Goal: Task Accomplishment & Management: Use online tool/utility

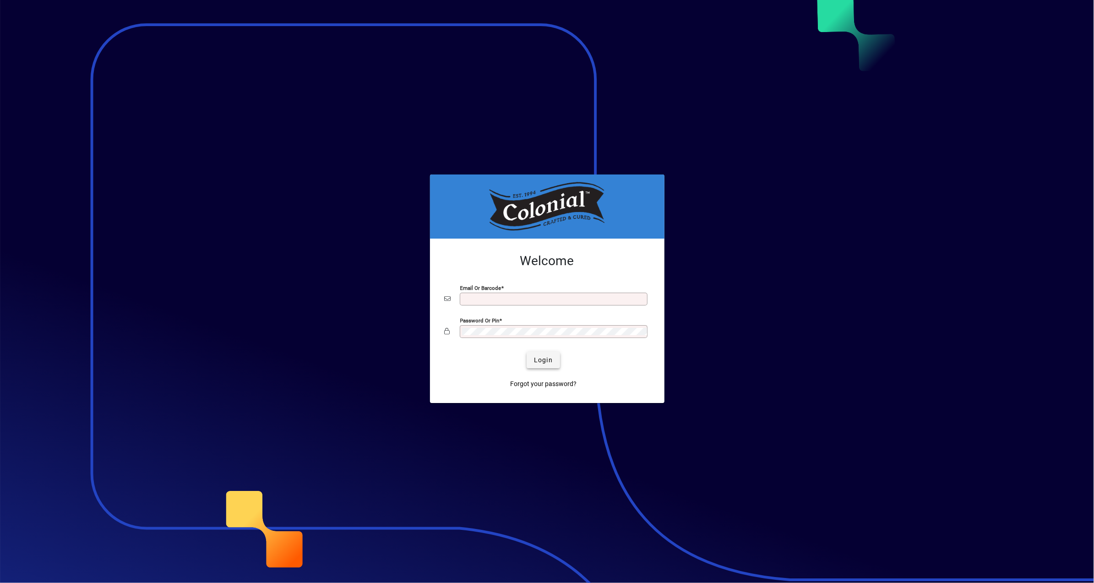
type input "**********"
click at [543, 359] on span "Login" at bounding box center [543, 360] width 19 height 10
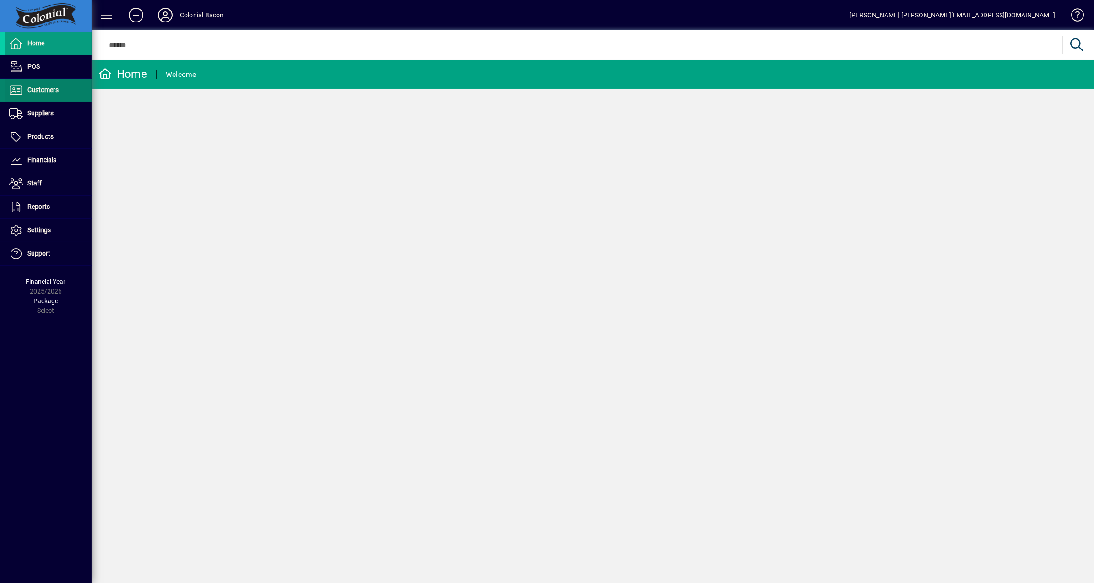
click at [42, 92] on span "Customers" at bounding box center [42, 89] width 31 height 7
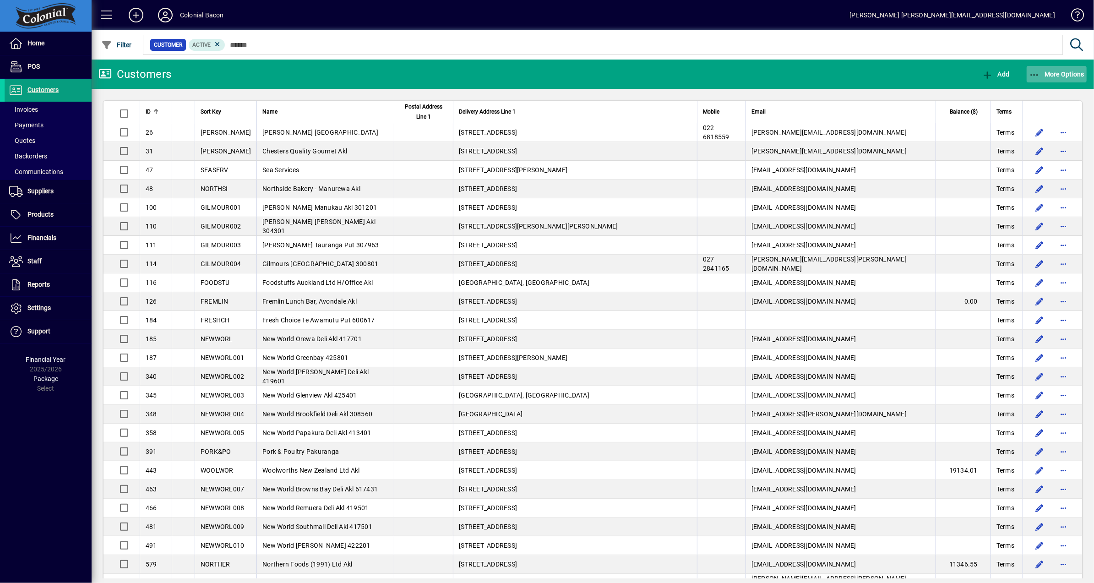
click at [1061, 75] on span "More Options" at bounding box center [1057, 74] width 56 height 7
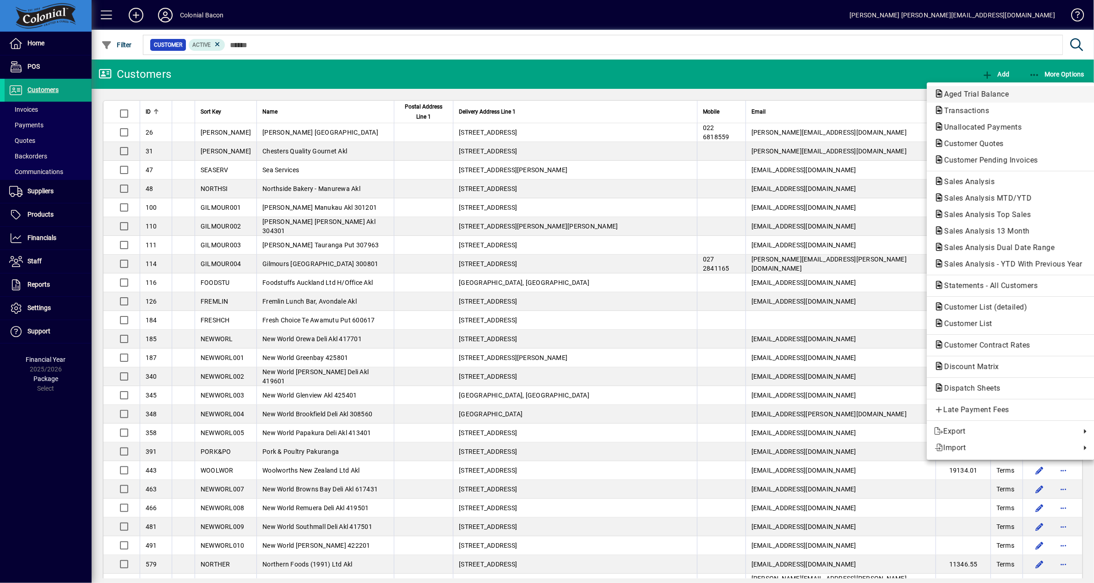
click at [984, 92] on span "Aged Trial Balance" at bounding box center [973, 94] width 79 height 9
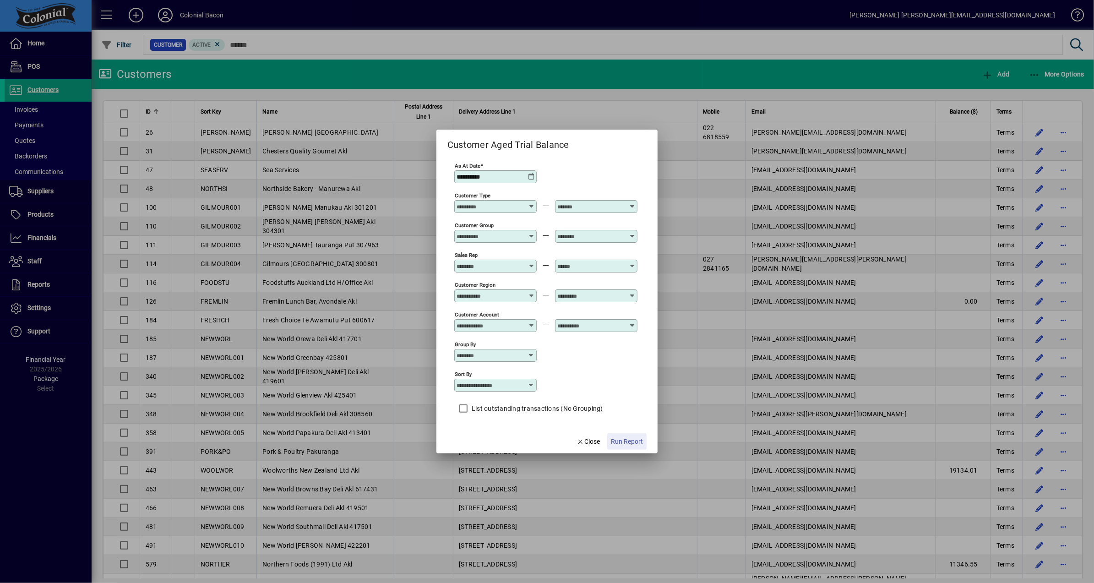
click at [637, 439] on span "Run Report" at bounding box center [627, 442] width 32 height 10
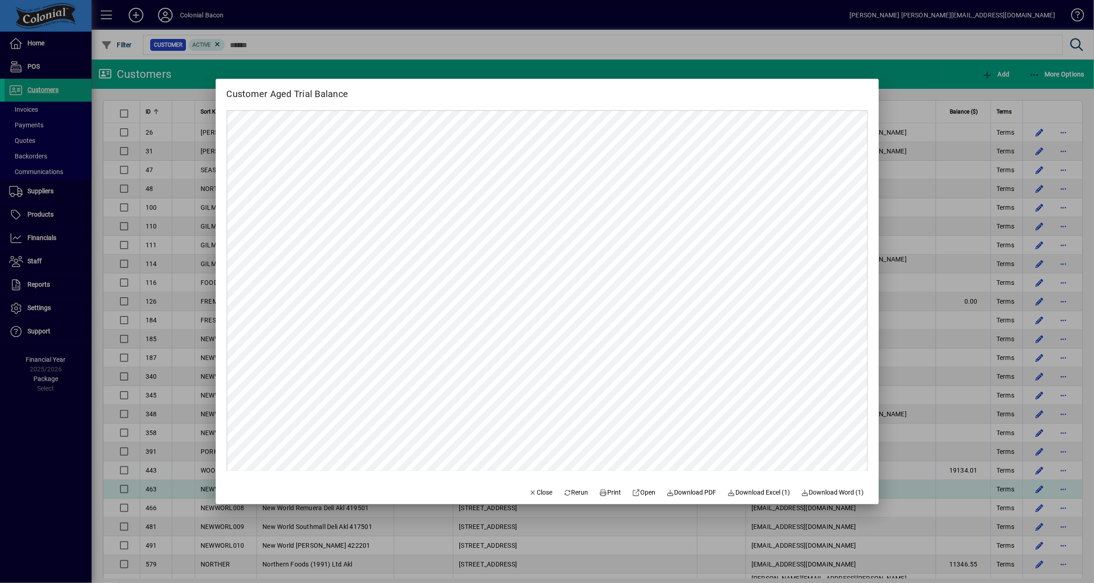
click at [536, 490] on span "Close" at bounding box center [541, 493] width 24 height 10
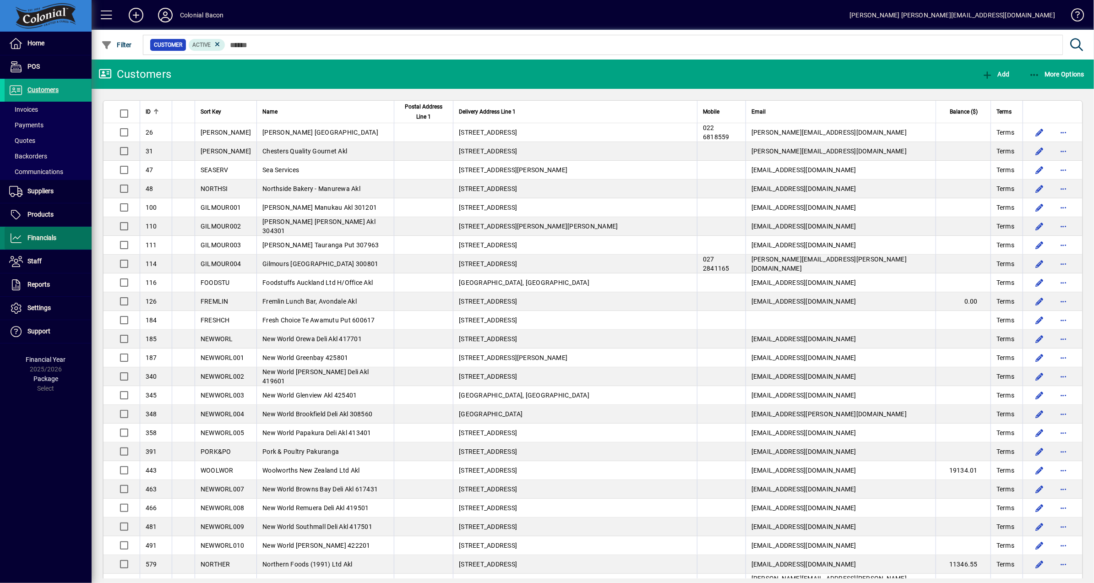
click at [52, 234] on span "Financials" at bounding box center [41, 237] width 29 height 7
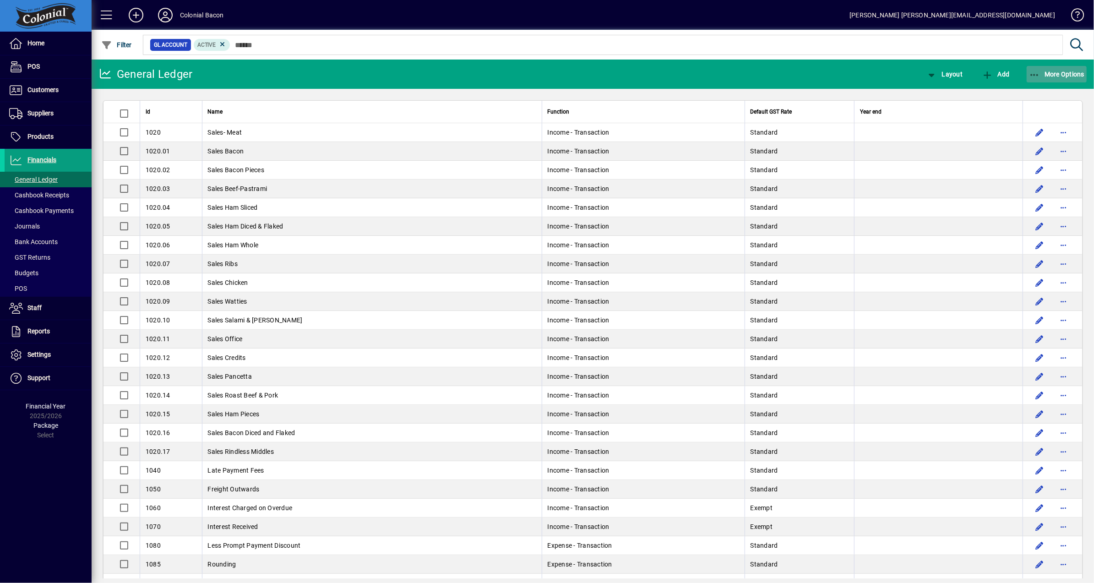
click at [1068, 75] on span "More Options" at bounding box center [1057, 74] width 56 height 7
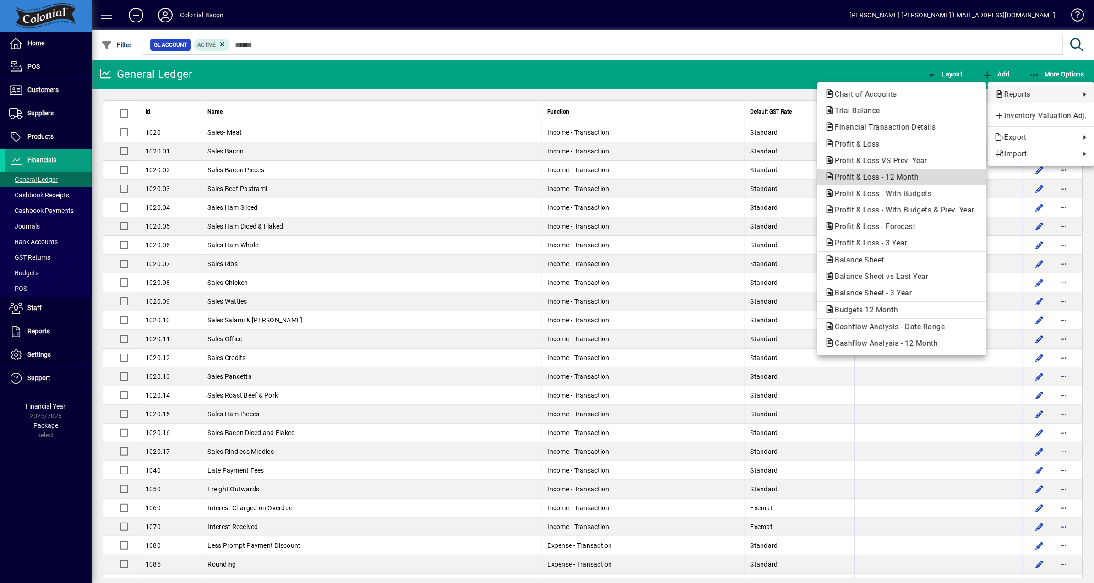
click at [903, 181] on span "Profit & Loss - 12 Month" at bounding box center [874, 177] width 98 height 9
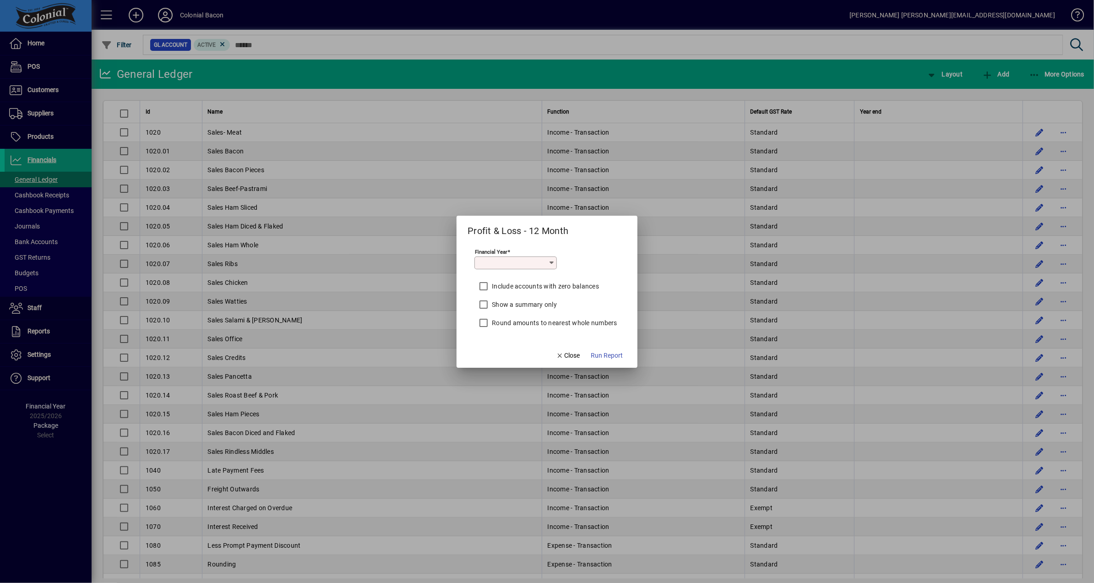
type input "*********"
click at [607, 353] on span "Run Report" at bounding box center [607, 356] width 32 height 10
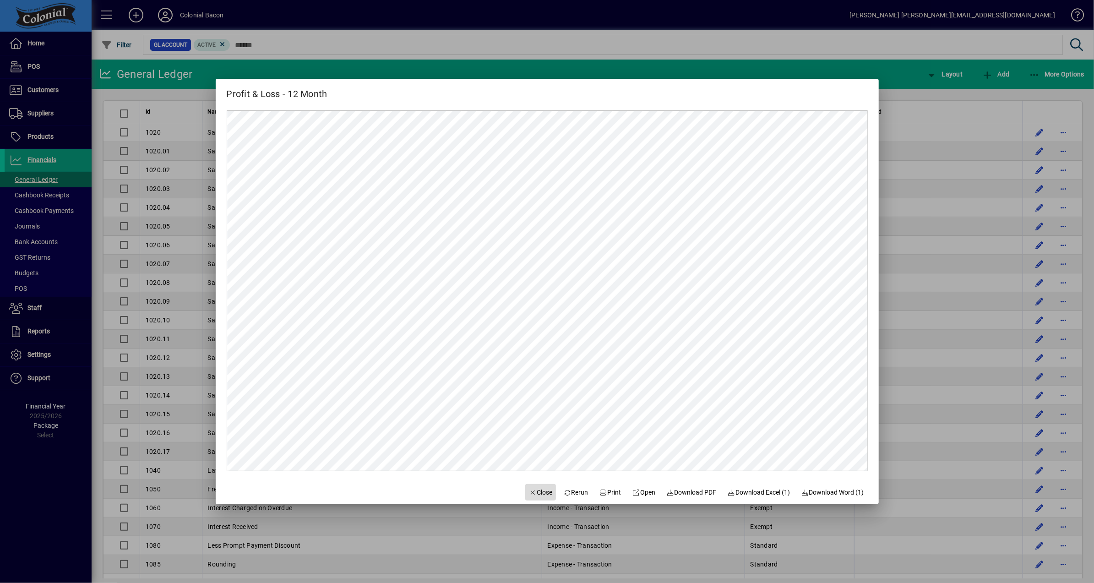
click at [537, 494] on span "Close" at bounding box center [541, 493] width 24 height 10
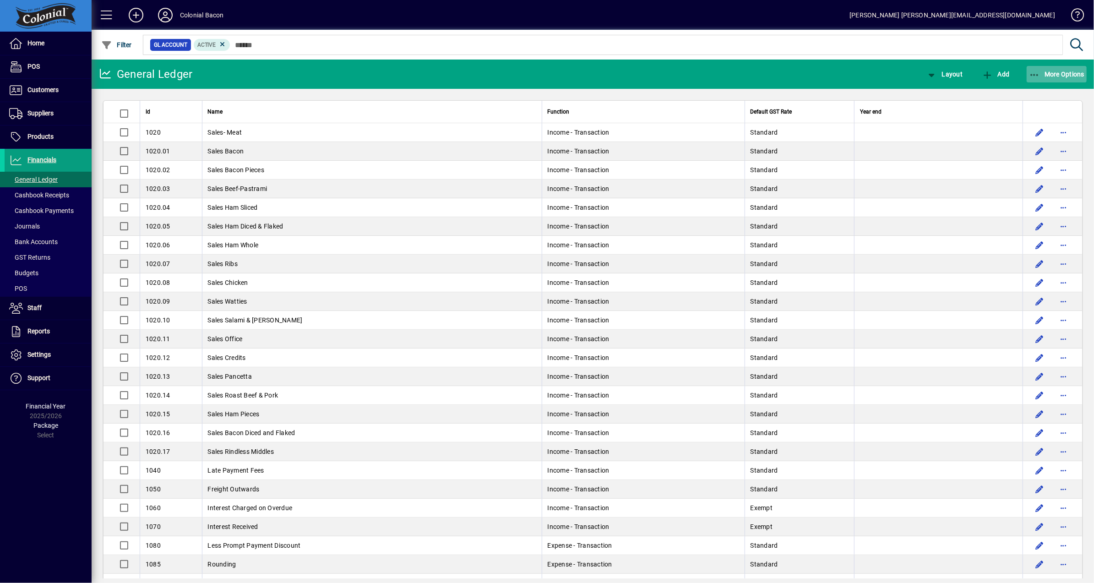
click at [1061, 76] on span "More Options" at bounding box center [1057, 74] width 56 height 7
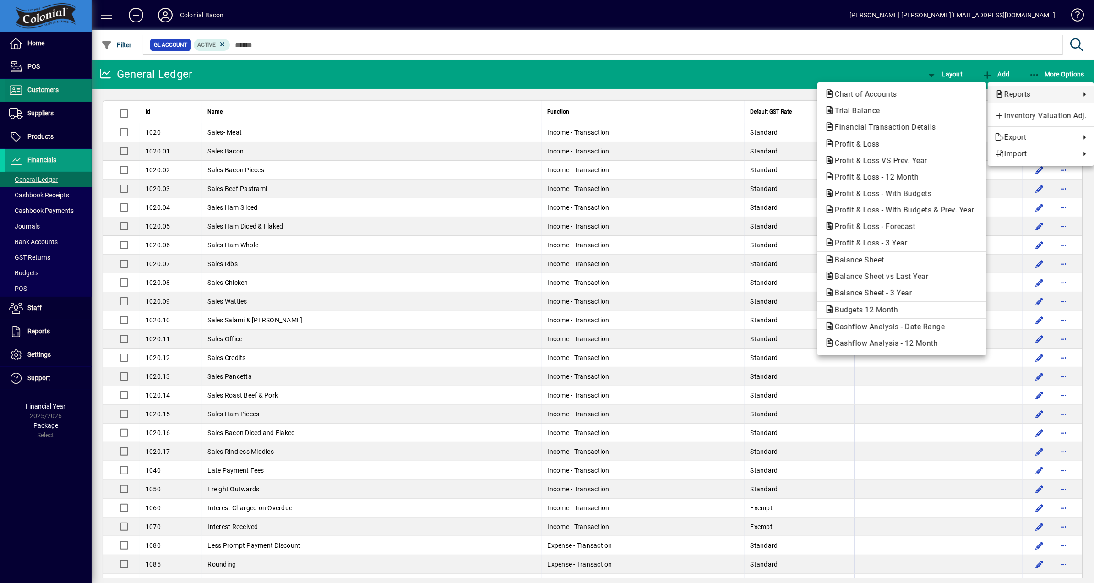
drag, startPoint x: 54, startPoint y: 93, endPoint x: 41, endPoint y: 90, distance: 13.2
click at [54, 93] on div at bounding box center [547, 291] width 1094 height 583
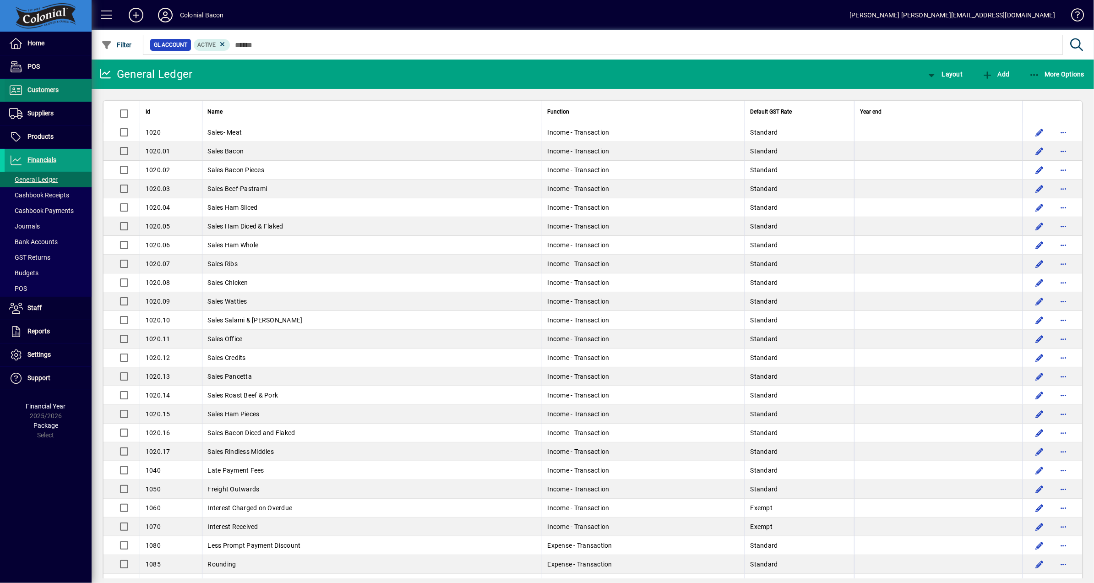
click at [43, 90] on span "Customers" at bounding box center [42, 89] width 31 height 7
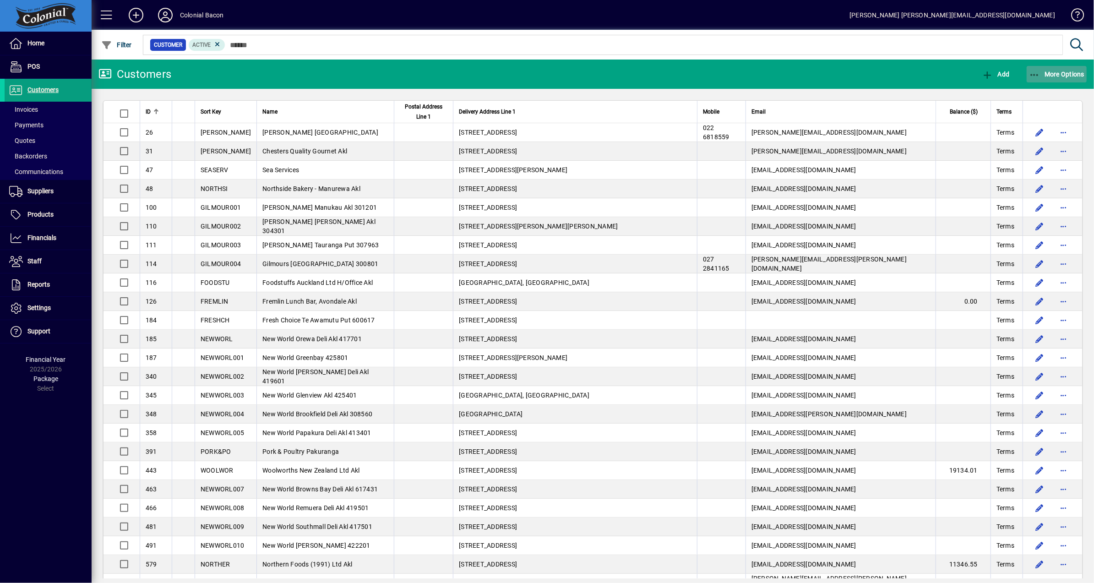
click at [1067, 76] on span "More Options" at bounding box center [1057, 74] width 56 height 7
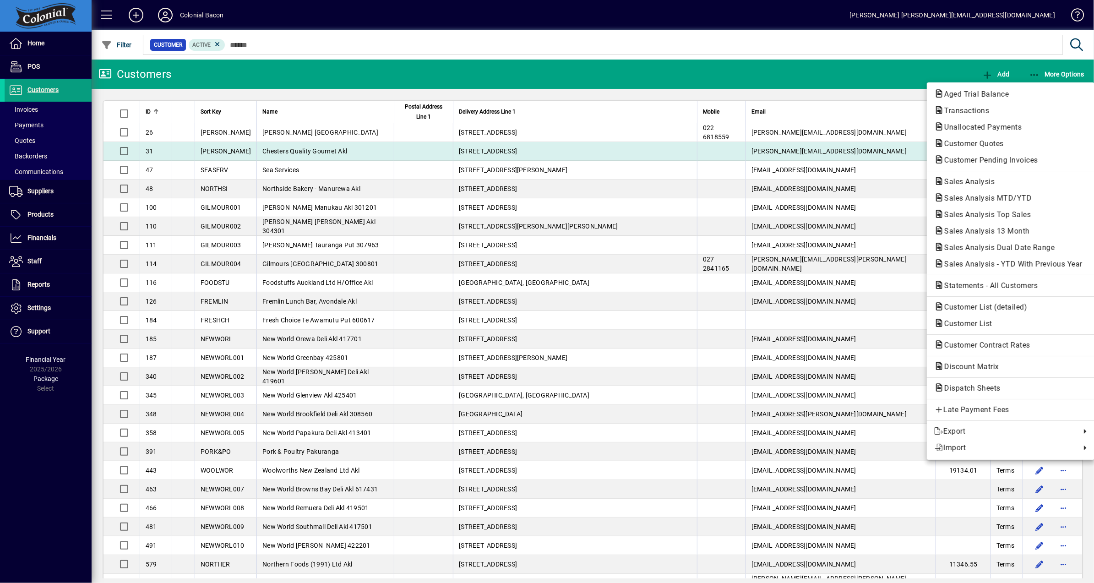
click at [1010, 155] on span "Customer Pending Invoices" at bounding box center [1010, 160] width 153 height 11
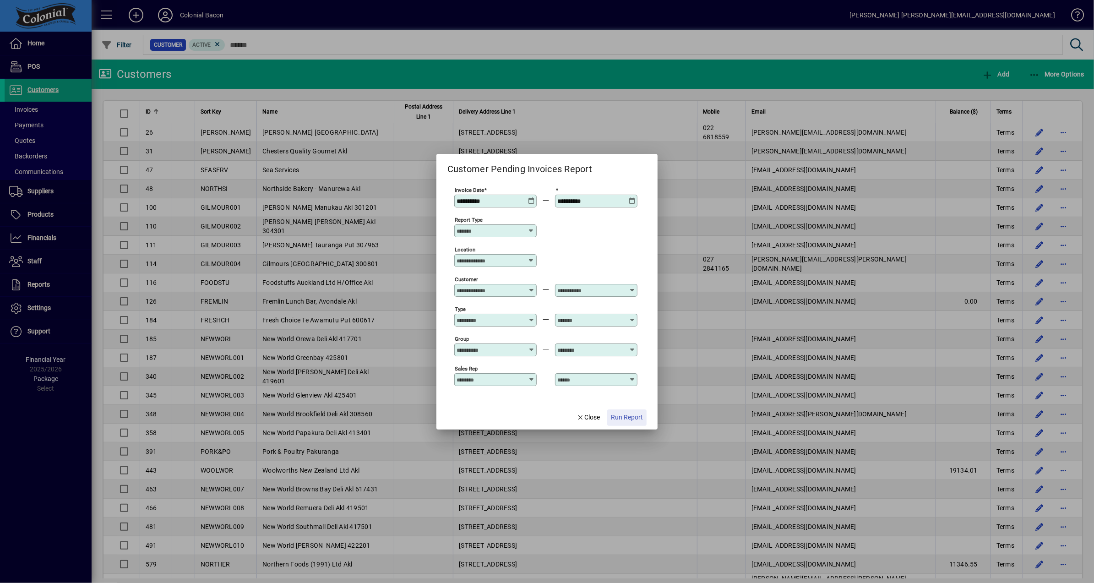
click at [640, 419] on span "Run Report" at bounding box center [627, 418] width 32 height 10
